Goal: Task Accomplishment & Management: Use online tool/utility

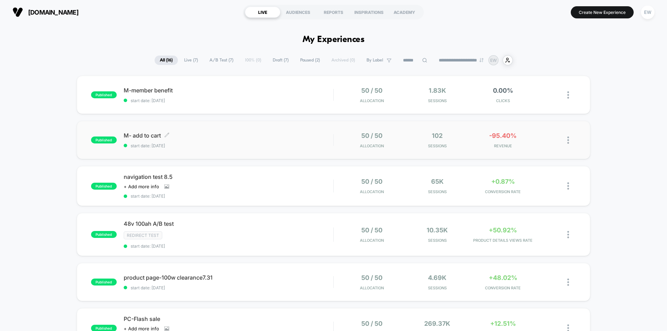
click at [145, 134] on span "M- add to cart Click to edit experience details" at bounding box center [229, 135] width 210 height 7
click at [183, 62] on span "Live ( 7 )" at bounding box center [191, 60] width 24 height 9
click at [215, 62] on span "A/B Test ( 7 )" at bounding box center [221, 60] width 34 height 9
